Goal: Information Seeking & Learning: Check status

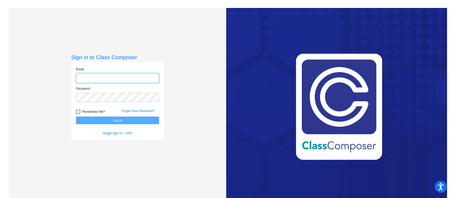
type input "[EMAIL_ADDRESS][DOMAIN_NAME]"
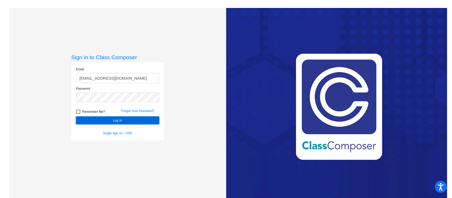
click at [112, 118] on button "Log In" at bounding box center [117, 120] width 83 height 8
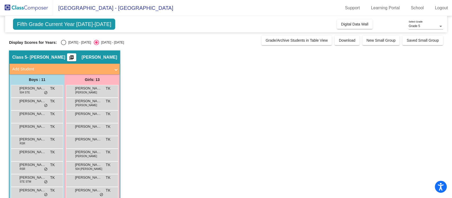
click at [61, 43] on div "Select an option" at bounding box center [63, 42] width 5 height 5
click at [63, 45] on input "[DATE] - [DATE]" at bounding box center [63, 45] width 0 height 0
radio input "true"
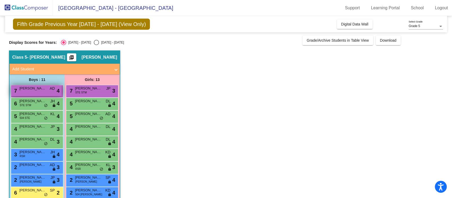
click at [41, 93] on div "7 [PERSON_NAME] AD lock do_not_disturb_alt 4" at bounding box center [36, 90] width 51 height 11
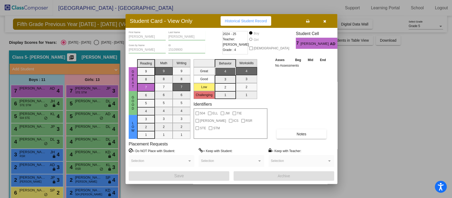
click at [258, 20] on span "Historical Student Record" at bounding box center [246, 21] width 42 height 4
click at [324, 20] on icon "button" at bounding box center [325, 21] width 3 height 4
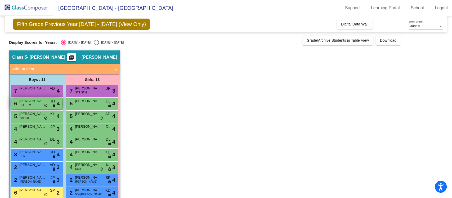
click at [38, 108] on div "6 [PERSON_NAME] STE STM JH lock do_not_disturb_alt 4" at bounding box center [36, 103] width 51 height 11
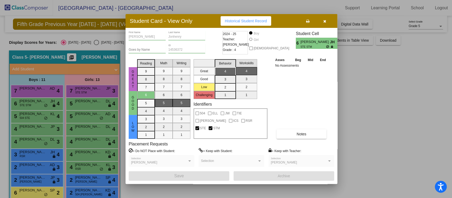
click at [244, 18] on button "Historical Student Record" at bounding box center [246, 21] width 51 height 10
click at [325, 20] on icon "button" at bounding box center [325, 21] width 3 height 4
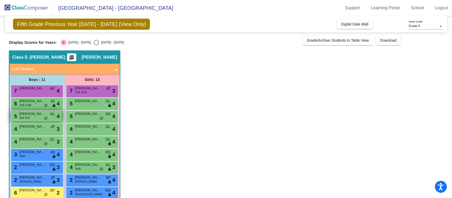
click at [40, 117] on div "5 Chase Huntington 504 STE KL lock do_not_disturb_alt 4" at bounding box center [36, 116] width 51 height 11
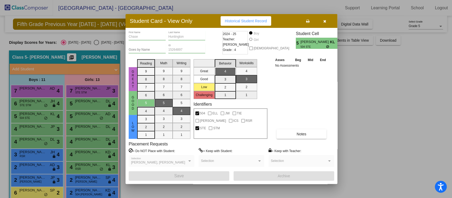
click at [231, 21] on span "Historical Student Record" at bounding box center [246, 21] width 42 height 4
click at [324, 19] on icon "button" at bounding box center [325, 21] width 3 height 4
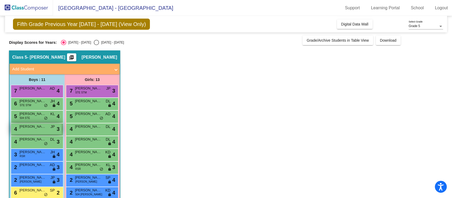
click at [29, 128] on span "[PERSON_NAME]" at bounding box center [32, 126] width 26 height 5
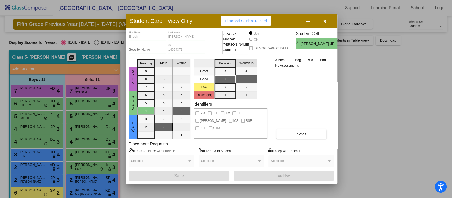
click at [249, 22] on span "Historical Student Record" at bounding box center [246, 21] width 42 height 4
click at [326, 23] on icon "button" at bounding box center [325, 21] width 3 height 4
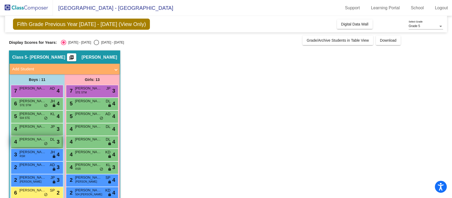
click at [33, 139] on span "[PERSON_NAME]" at bounding box center [32, 138] width 26 height 5
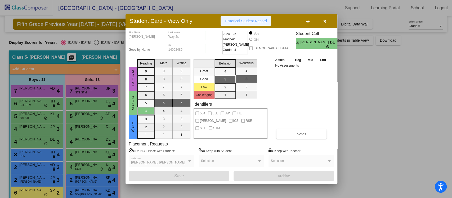
click at [252, 22] on span "Historical Student Record" at bounding box center [246, 21] width 42 height 4
click at [325, 21] on icon "button" at bounding box center [325, 21] width 3 height 4
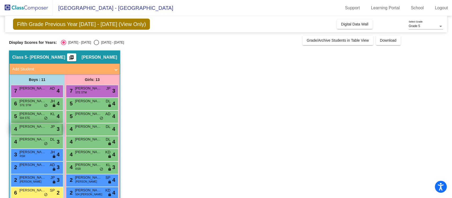
click at [37, 127] on span "[PERSON_NAME]" at bounding box center [32, 126] width 26 height 5
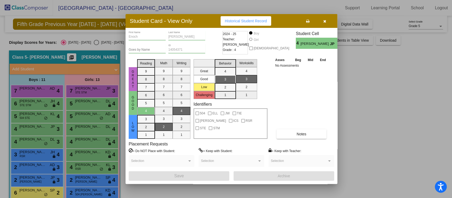
click at [258, 23] on button "Historical Student Record" at bounding box center [246, 21] width 51 height 10
click at [328, 21] on button "button" at bounding box center [324, 21] width 17 height 10
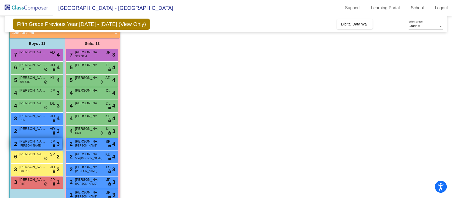
scroll to position [61, 0]
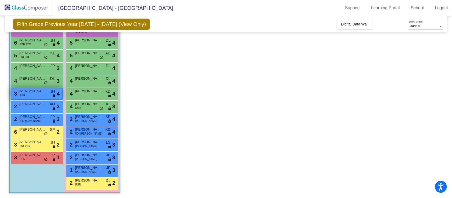
click at [36, 91] on span "[PERSON_NAME]" at bounding box center [32, 91] width 26 height 5
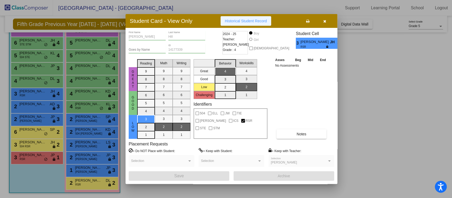
click at [243, 20] on span "Historical Student Record" at bounding box center [246, 21] width 42 height 4
click at [322, 21] on button "button" at bounding box center [324, 21] width 17 height 10
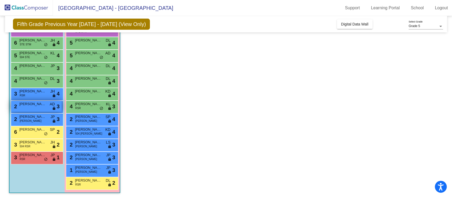
click at [34, 101] on span "[PERSON_NAME]" at bounding box center [32, 103] width 26 height 5
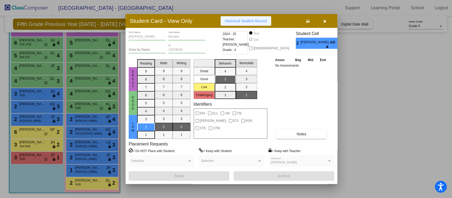
click at [242, 25] on button "Historical Student Record" at bounding box center [246, 21] width 51 height 10
click at [326, 19] on button "button" at bounding box center [324, 21] width 17 height 10
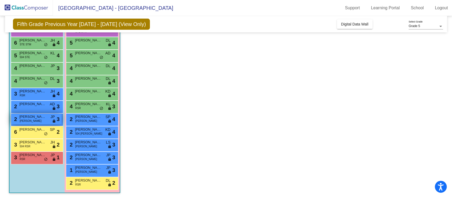
click at [32, 118] on span "[PERSON_NAME]" at bounding box center [32, 116] width 26 height 5
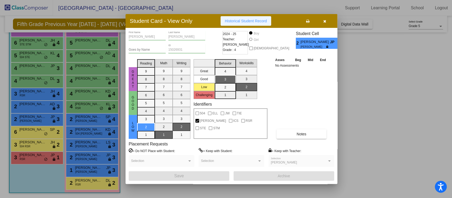
click at [261, 23] on button "Historical Student Record" at bounding box center [246, 21] width 51 height 10
click at [326, 20] on icon "button" at bounding box center [325, 21] width 3 height 4
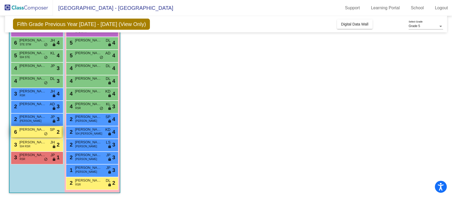
click at [29, 128] on span "[PERSON_NAME]" at bounding box center [32, 129] width 26 height 5
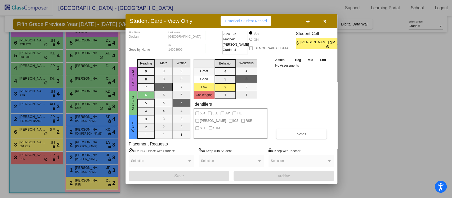
click at [267, 24] on button "Historical Student Record" at bounding box center [246, 21] width 51 height 10
click at [327, 18] on button "button" at bounding box center [324, 21] width 17 height 10
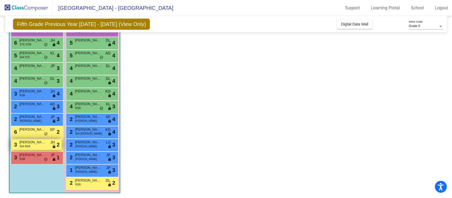
click at [32, 143] on span "[PERSON_NAME]" at bounding box center [32, 141] width 26 height 5
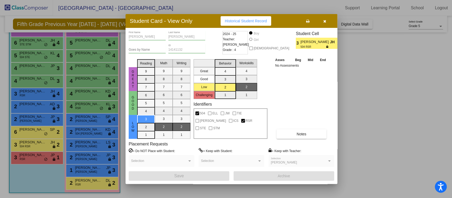
click at [252, 21] on span "Historical Student Record" at bounding box center [246, 21] width 42 height 4
click at [325, 20] on icon "button" at bounding box center [325, 21] width 3 height 4
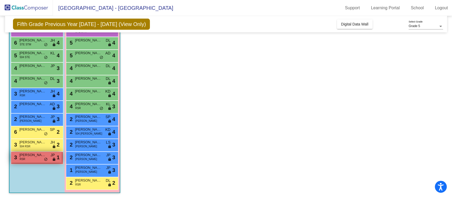
click at [24, 154] on span "[PERSON_NAME]" at bounding box center [32, 154] width 26 height 5
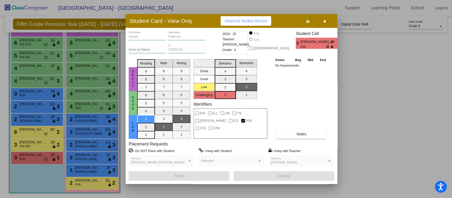
click at [252, 20] on span "Historical Student Record" at bounding box center [246, 21] width 42 height 4
click at [325, 23] on icon "button" at bounding box center [325, 21] width 3 height 4
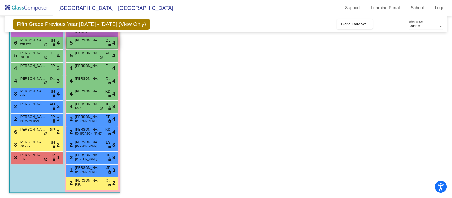
click at [102, 45] on div "5 [PERSON_NAME] DL lock do_not_disturb_alt 4" at bounding box center [92, 42] width 51 height 11
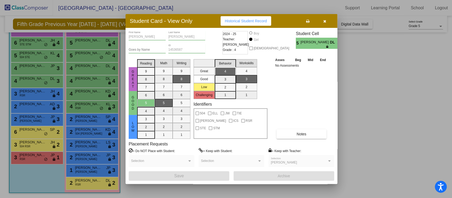
click at [262, 20] on span "Historical Student Record" at bounding box center [246, 21] width 42 height 4
click at [328, 20] on button "button" at bounding box center [324, 21] width 17 height 10
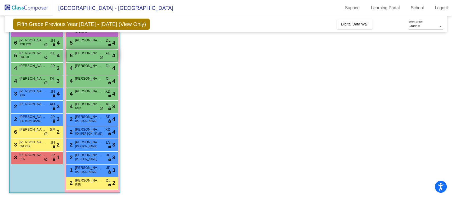
click at [82, 55] on div "5 [PERSON_NAME] AD lock do_not_disturb_alt 4" at bounding box center [92, 55] width 51 height 11
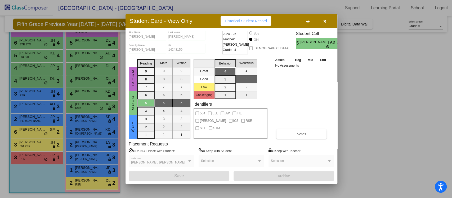
click at [255, 21] on span "Historical Student Record" at bounding box center [246, 21] width 42 height 4
click at [327, 20] on button "button" at bounding box center [324, 21] width 17 height 10
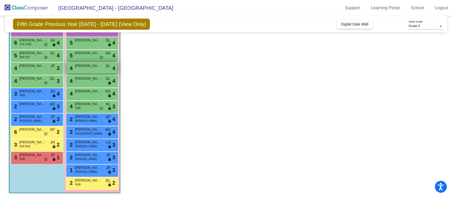
click at [88, 67] on span "[PERSON_NAME]" at bounding box center [88, 65] width 26 height 5
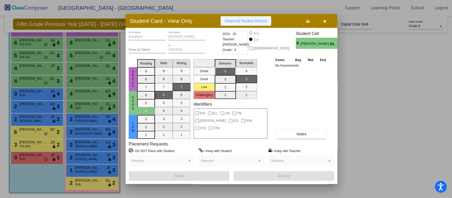
click at [263, 19] on span "Historical Student Record" at bounding box center [246, 21] width 42 height 4
click at [326, 19] on button "button" at bounding box center [324, 21] width 17 height 10
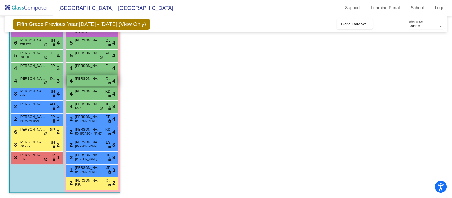
click at [91, 77] on span "[PERSON_NAME]" at bounding box center [88, 78] width 26 height 5
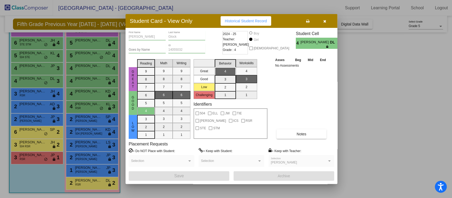
click at [259, 21] on span "Historical Student Record" at bounding box center [246, 21] width 42 height 4
click at [324, 21] on icon "button" at bounding box center [325, 21] width 3 height 4
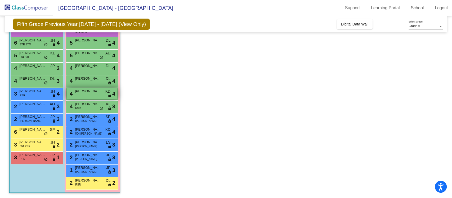
click at [83, 90] on span "[PERSON_NAME]" at bounding box center [88, 91] width 26 height 5
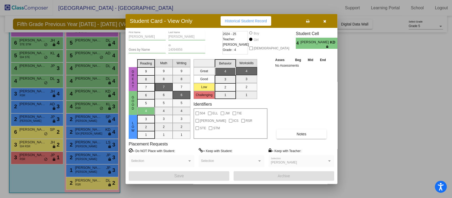
click at [249, 20] on span "Historical Student Record" at bounding box center [246, 21] width 42 height 4
click at [325, 19] on icon "button" at bounding box center [325, 21] width 3 height 4
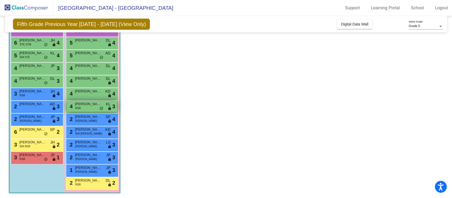
click at [78, 101] on span "[PERSON_NAME]" at bounding box center [88, 103] width 26 height 5
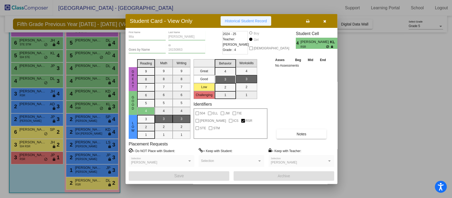
click at [251, 18] on button "Historical Student Record" at bounding box center [246, 21] width 51 height 10
drag, startPoint x: 327, startPoint y: 21, endPoint x: 324, endPoint y: 22, distance: 3.3
click at [324, 22] on button "button" at bounding box center [324, 21] width 17 height 10
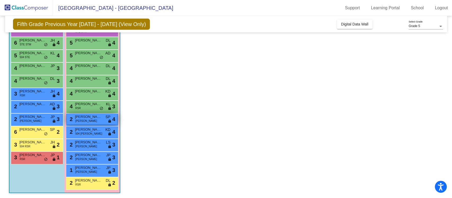
click at [87, 118] on span "[PERSON_NAME]" at bounding box center [88, 116] width 26 height 5
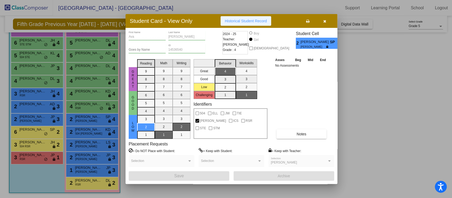
click at [258, 24] on button "Historical Student Record" at bounding box center [246, 21] width 51 height 10
click at [324, 20] on icon "button" at bounding box center [325, 21] width 3 height 4
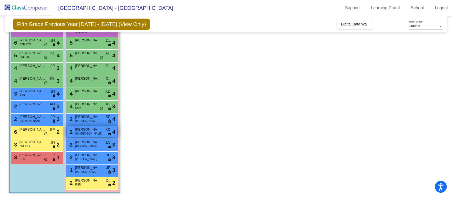
click at [89, 130] on span "[PERSON_NAME]" at bounding box center [88, 129] width 26 height 5
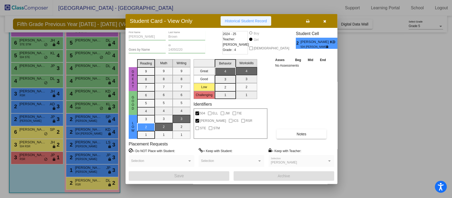
click at [261, 20] on span "Historical Student Record" at bounding box center [246, 21] width 42 height 4
click at [329, 21] on button "button" at bounding box center [324, 21] width 17 height 10
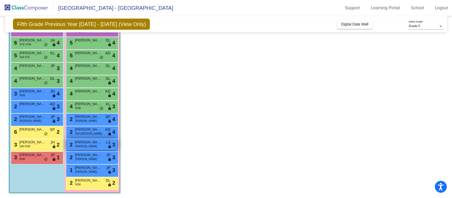
click at [82, 143] on span "[PERSON_NAME]" at bounding box center [88, 141] width 26 height 5
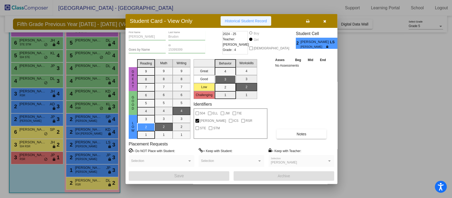
click at [252, 21] on span "Historical Student Record" at bounding box center [246, 21] width 42 height 4
click at [326, 19] on icon "button" at bounding box center [325, 21] width 3 height 4
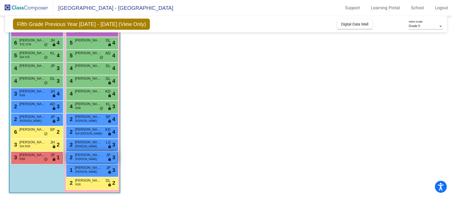
click at [79, 155] on span "[PERSON_NAME]" at bounding box center [88, 154] width 26 height 5
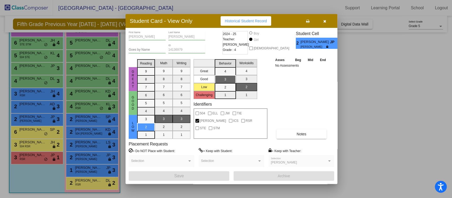
click at [255, 20] on span "Historical Student Record" at bounding box center [246, 21] width 42 height 4
click at [324, 20] on icon "button" at bounding box center [325, 21] width 3 height 4
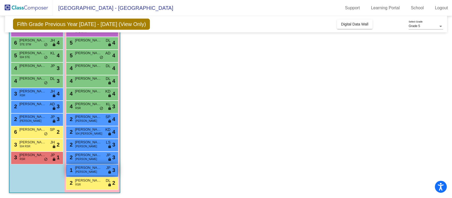
click at [85, 170] on span "[PERSON_NAME]" at bounding box center [88, 167] width 26 height 5
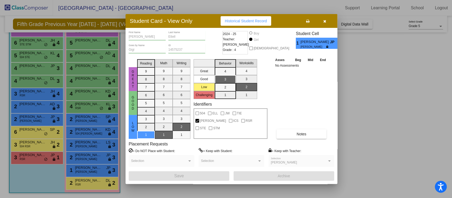
click at [247, 18] on button "Historical Student Record" at bounding box center [246, 21] width 51 height 10
click at [325, 21] on icon "button" at bounding box center [325, 21] width 3 height 4
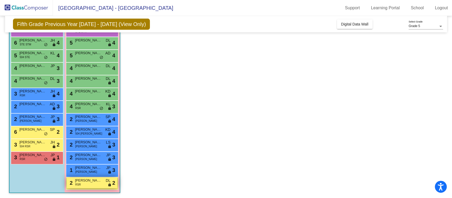
click at [80, 179] on span "[PERSON_NAME]" at bounding box center [88, 180] width 26 height 5
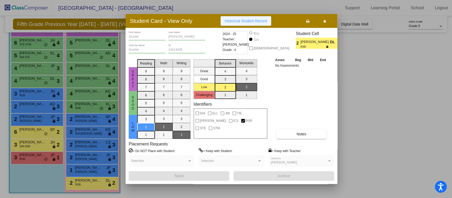
click at [257, 17] on button "Historical Student Record" at bounding box center [246, 21] width 51 height 10
click at [327, 19] on button "button" at bounding box center [324, 21] width 17 height 10
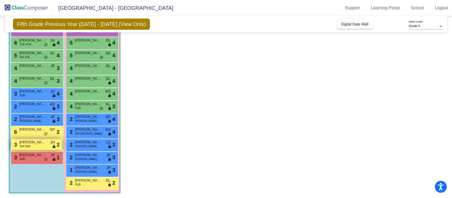
click at [39, 143] on span "[PERSON_NAME]" at bounding box center [32, 141] width 26 height 5
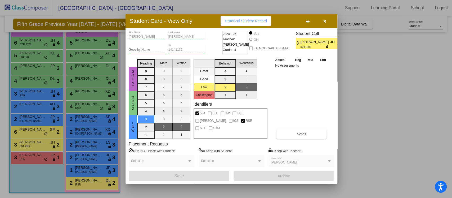
click at [240, 20] on span "Historical Student Record" at bounding box center [246, 21] width 42 height 4
click at [327, 21] on button "button" at bounding box center [324, 21] width 17 height 10
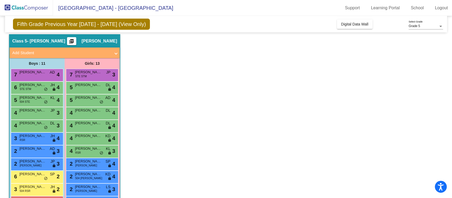
scroll to position [0, 0]
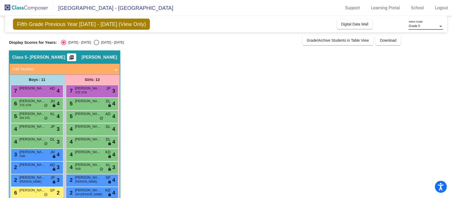
click at [439, 27] on div at bounding box center [441, 26] width 5 height 4
click at [91, 40] on div at bounding box center [226, 99] width 452 height 198
click at [94, 42] on div "Select an option" at bounding box center [96, 42] width 5 height 5
click at [96, 45] on input "[DATE] - [DATE]" at bounding box center [96, 45] width 0 height 0
radio input "true"
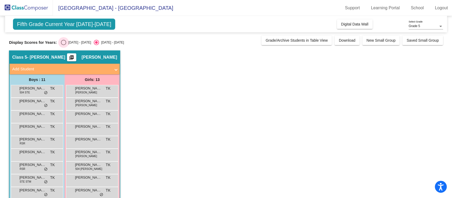
click at [64, 41] on div "Select an option" at bounding box center [63, 42] width 5 height 5
click at [64, 45] on input "[DATE] - [DATE]" at bounding box center [63, 45] width 0 height 0
radio input "true"
